Goal: Task Accomplishment & Management: Complete application form

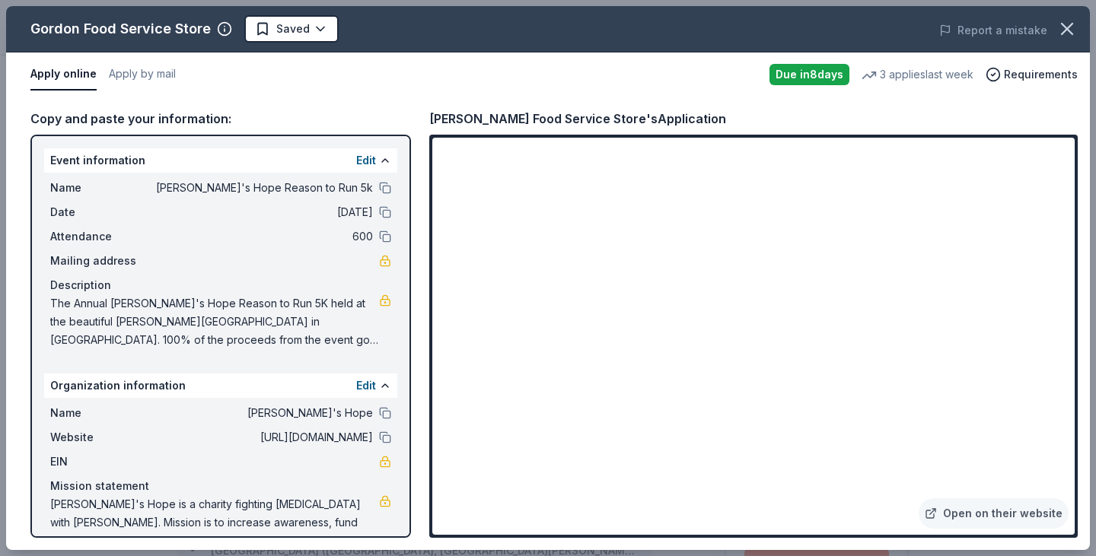
scroll to position [186, 0]
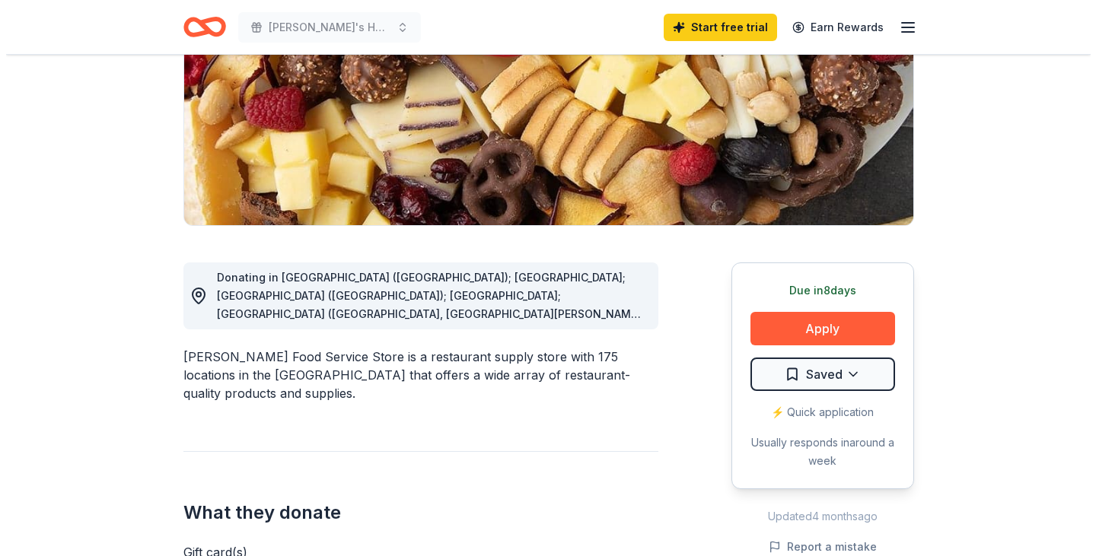
scroll to position [414, 0]
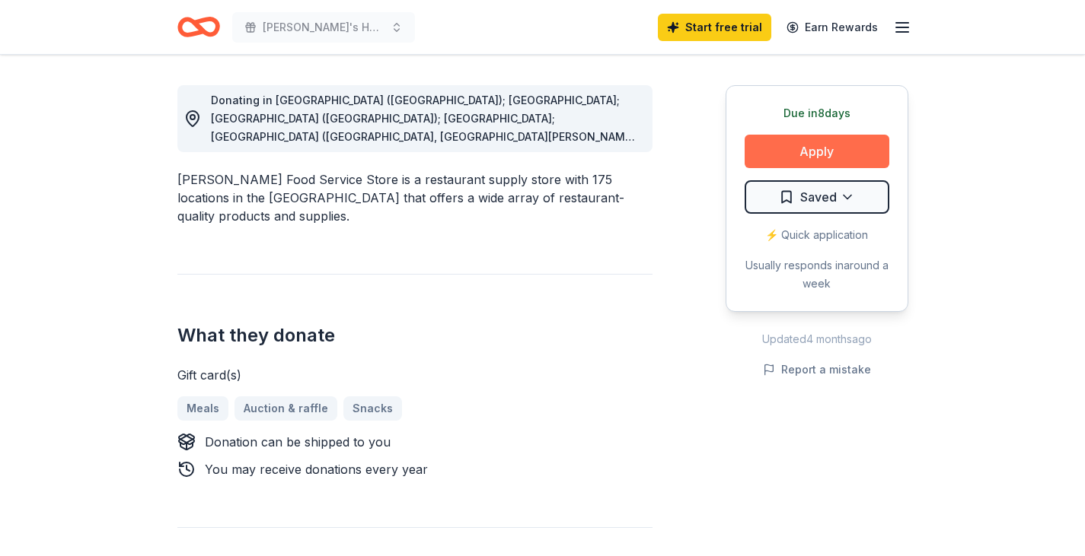
click at [829, 150] on button "Apply" at bounding box center [816, 151] width 145 height 33
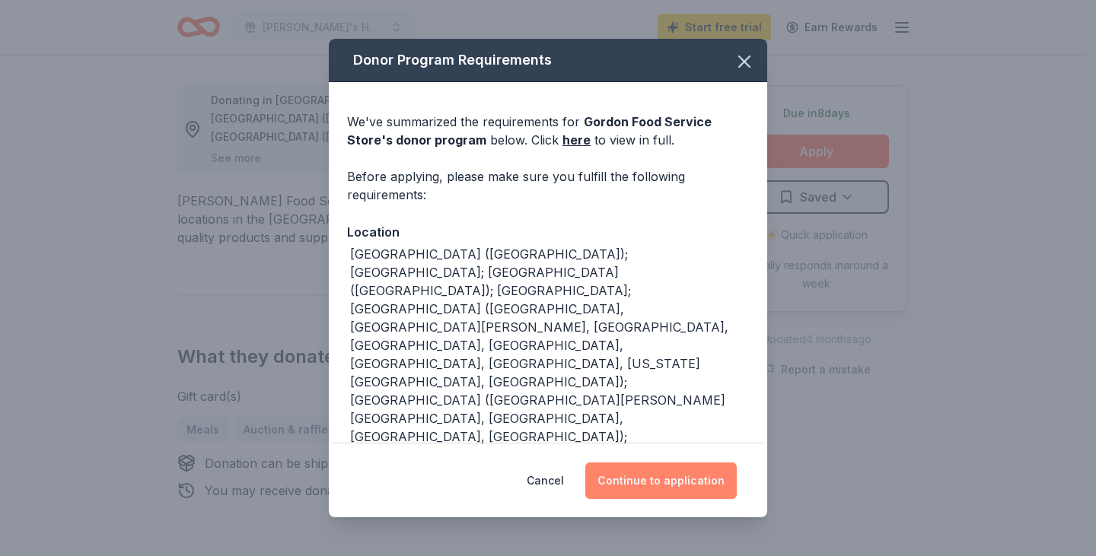
click at [686, 494] on button "Continue to application" at bounding box center [660, 481] width 151 height 37
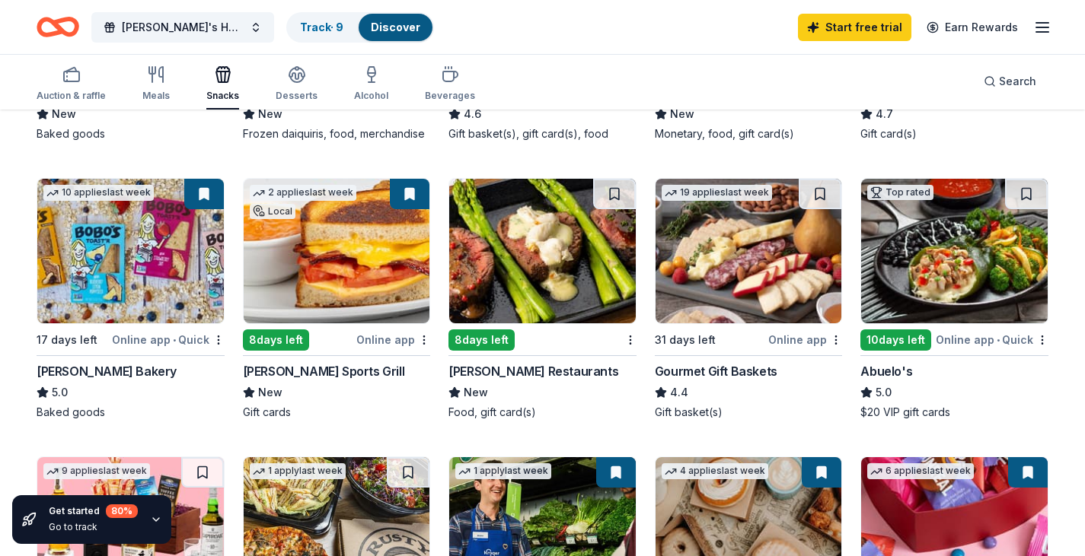
scroll to position [457, 0]
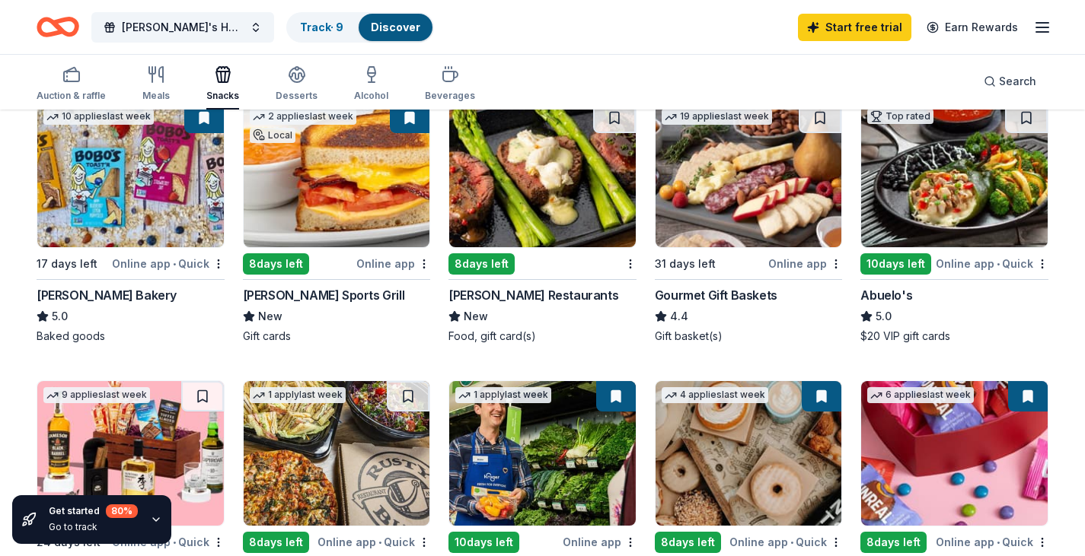
click at [290, 212] on img at bounding box center [337, 175] width 186 height 145
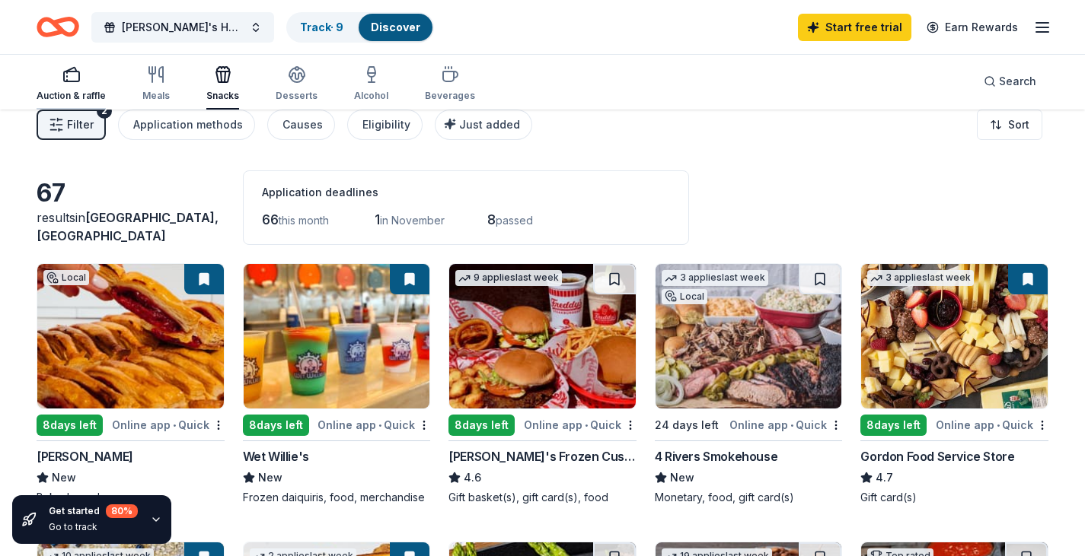
scroll to position [0, 0]
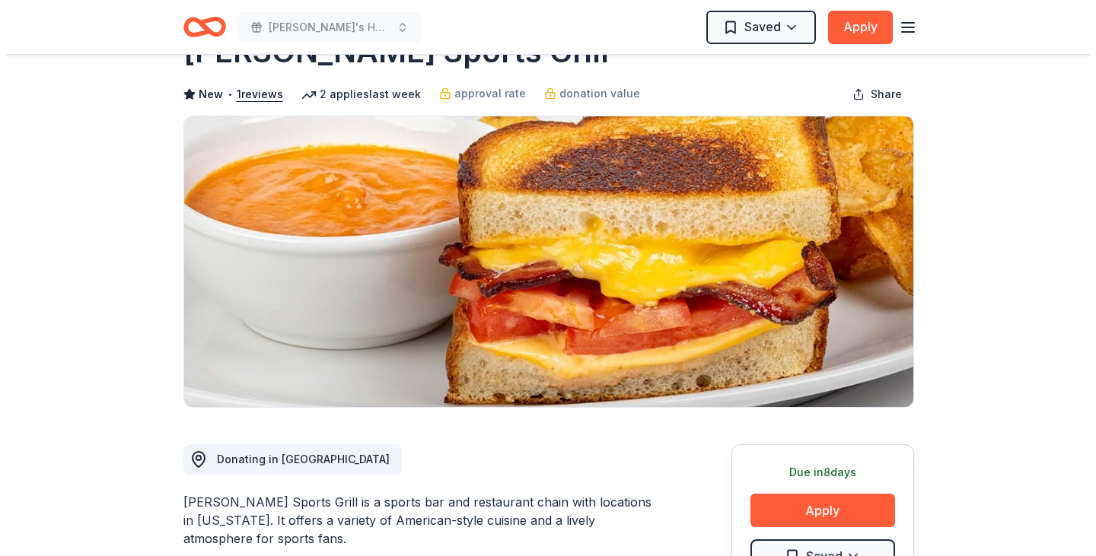
scroll to position [152, 0]
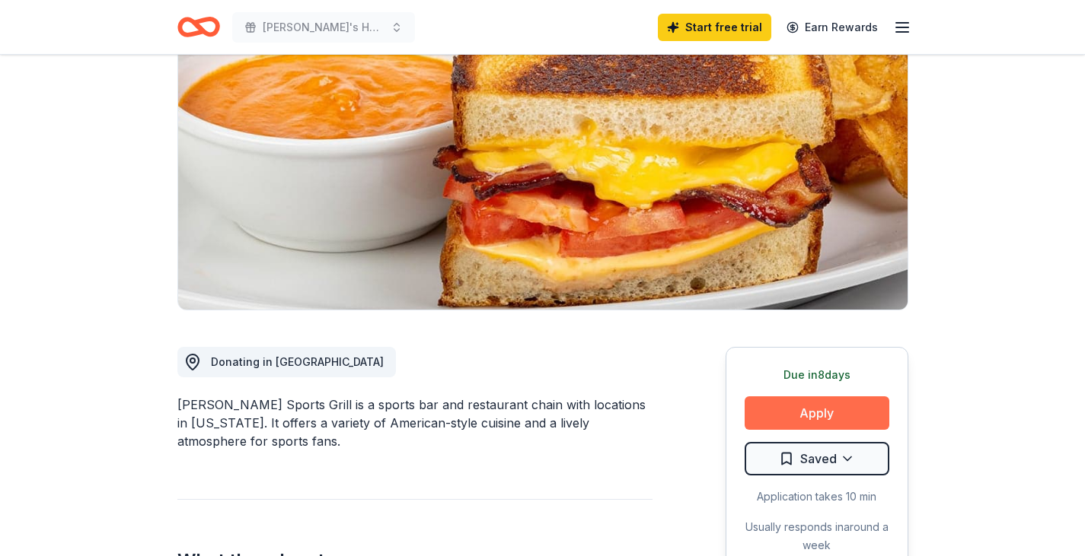
click at [830, 413] on button "Apply" at bounding box center [816, 413] width 145 height 33
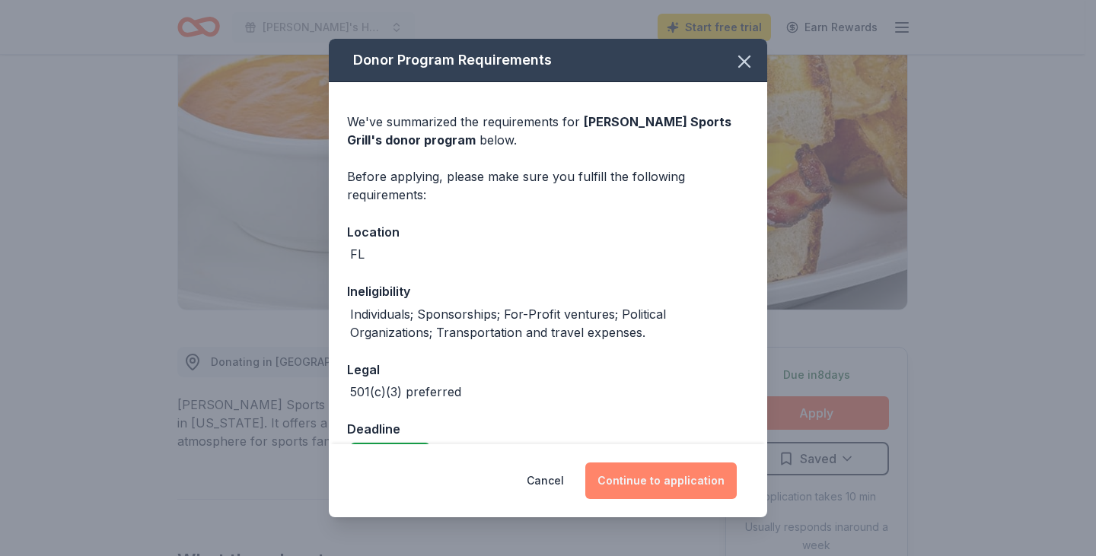
click at [663, 476] on button "Continue to application" at bounding box center [660, 481] width 151 height 37
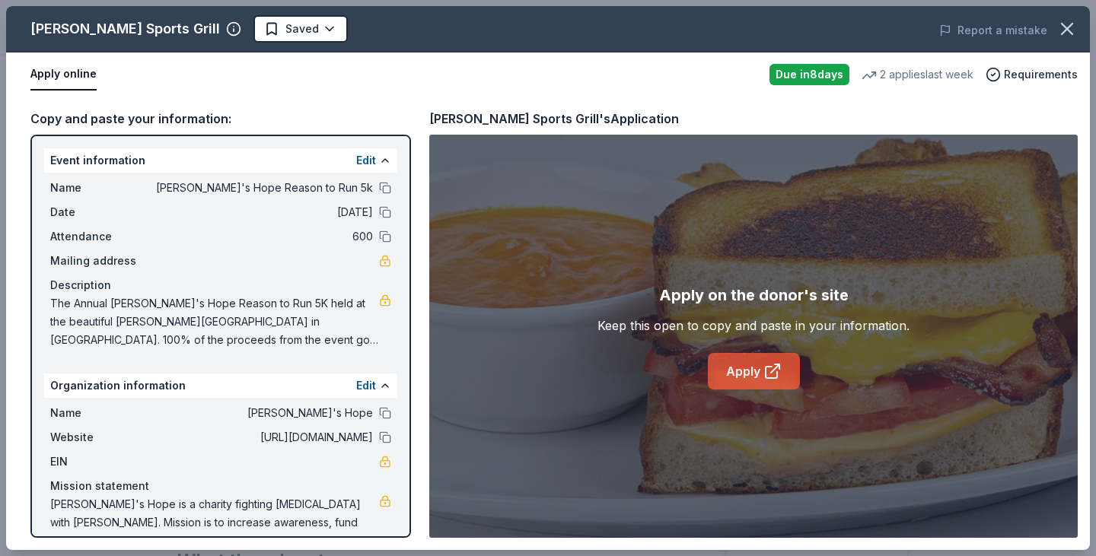
click at [760, 366] on link "Apply" at bounding box center [754, 371] width 92 height 37
